Goal: Task Accomplishment & Management: Use online tool/utility

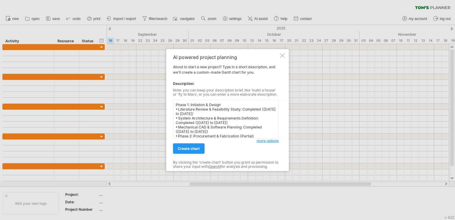
scroll to position [64, 0]
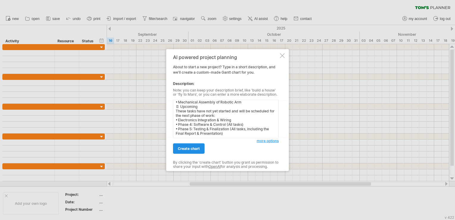
type textarea "Phase 1: Initiation & Design • Literature Review & Feasibility Study: Completed…"
click at [191, 150] on span "create chart" at bounding box center [189, 148] width 22 height 4
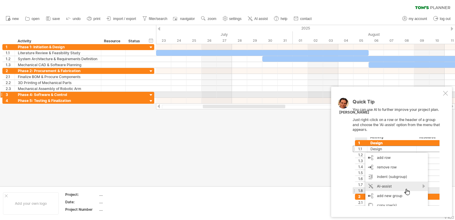
click at [448, 94] on div "Quick Tip You can use AI to further improve your project plan. Just right-click…" at bounding box center [391, 152] width 121 height 130
click at [444, 93] on div at bounding box center [445, 93] width 5 height 5
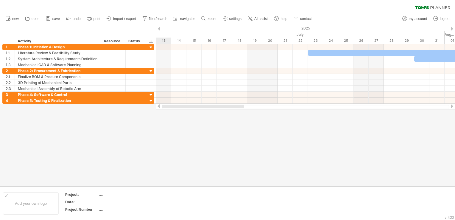
drag, startPoint x: 260, startPoint y: 105, endPoint x: 181, endPoint y: 164, distance: 98.5
click at [181, 164] on div "Trying to reach [DOMAIN_NAME] Connected again... 0% clear filter new 1" at bounding box center [227, 110] width 455 height 220
click at [123, 17] on span "import / export" at bounding box center [124, 19] width 23 height 4
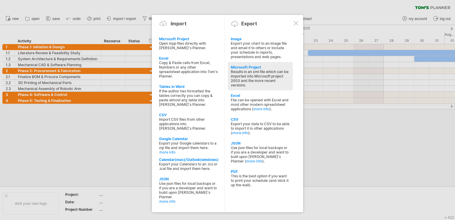
click at [241, 66] on div "Microsoft Project" at bounding box center [260, 67] width 59 height 4
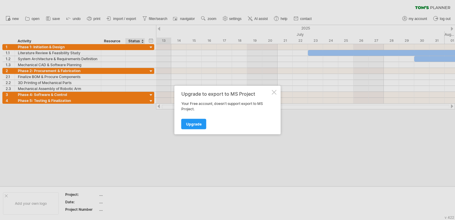
click at [144, 146] on div at bounding box center [227, 110] width 455 height 220
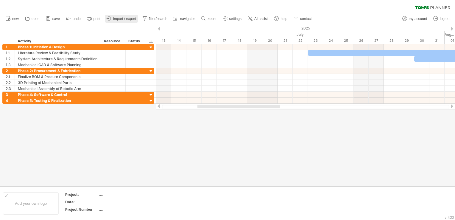
click at [120, 19] on span "import / export" at bounding box center [124, 19] width 23 height 4
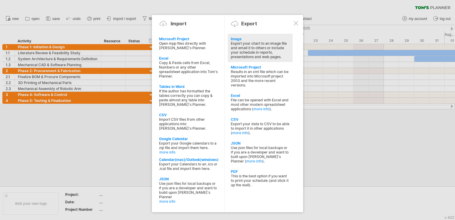
click at [231, 41] on div "Image" at bounding box center [260, 39] width 59 height 4
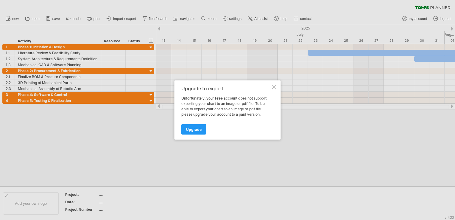
click at [274, 87] on div at bounding box center [274, 87] width 5 height 5
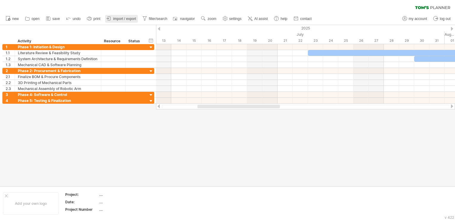
click at [118, 19] on span "import / export" at bounding box center [124, 19] width 23 height 4
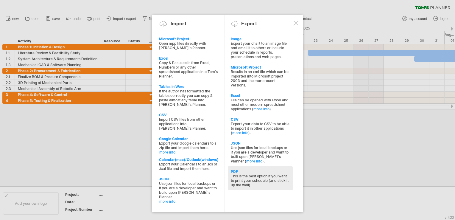
click at [231, 176] on div "This is the best option if you want to print your schedule (and stick it up the…" at bounding box center [260, 180] width 59 height 13
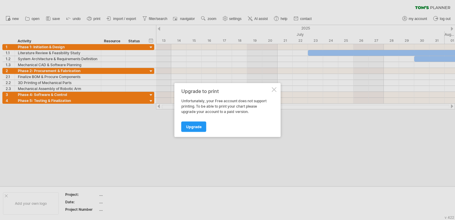
click at [272, 89] on div at bounding box center [274, 89] width 5 height 5
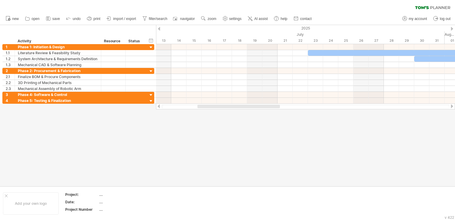
drag, startPoint x: 233, startPoint y: 108, endPoint x: 336, endPoint y: 108, distance: 103.0
click at [336, 108] on div at bounding box center [305, 106] width 299 height 6
click at [93, 15] on link "print" at bounding box center [93, 19] width 17 height 8
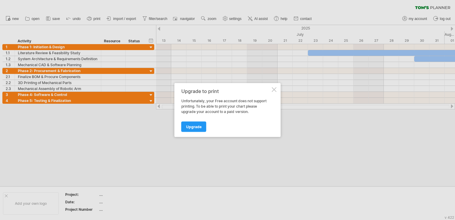
click at [273, 91] on div at bounding box center [274, 89] width 5 height 5
